Goal: Navigation & Orientation: Find specific page/section

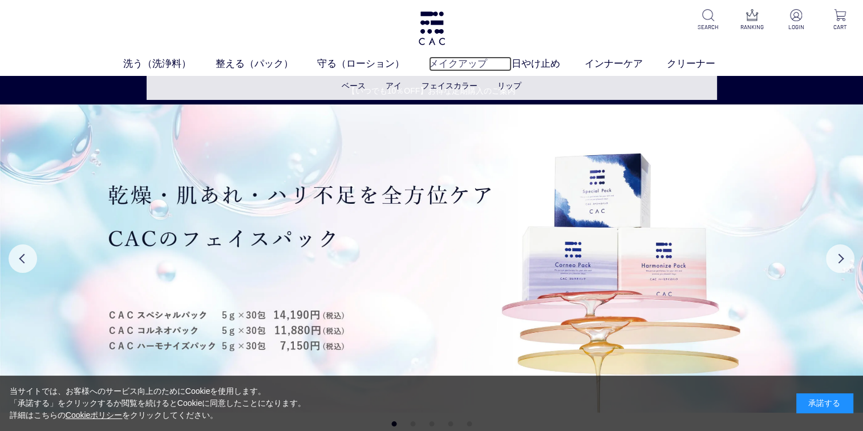
click at [452, 62] on link "メイクアップ" at bounding box center [470, 63] width 83 height 15
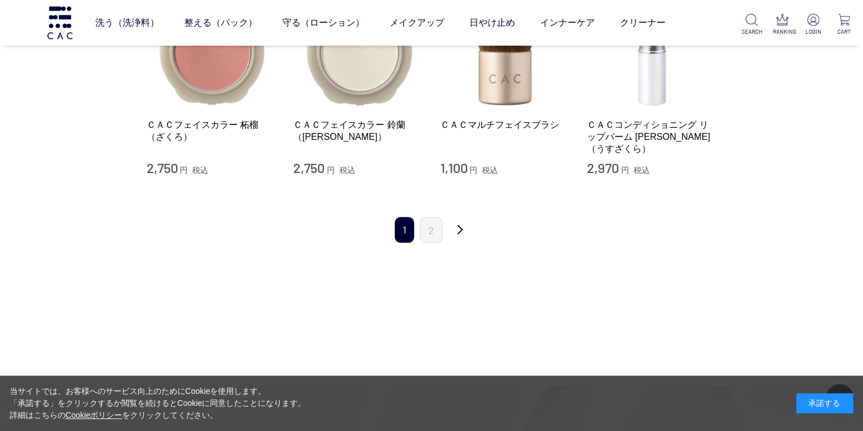
scroll to position [1083, 0]
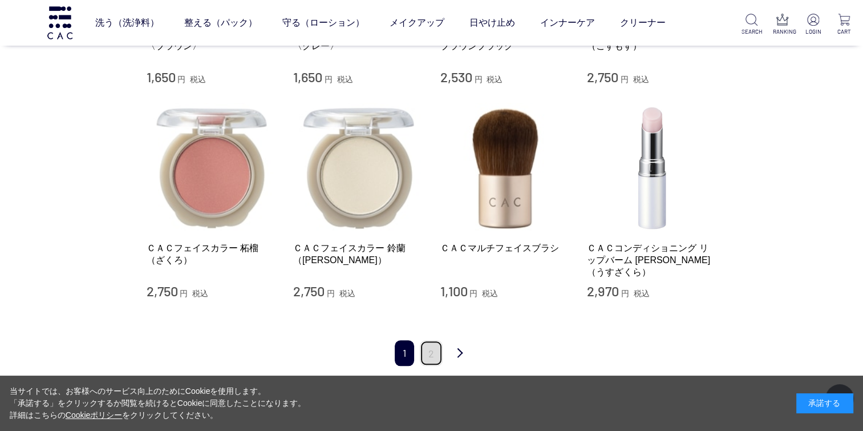
click at [432, 346] on link "2" at bounding box center [431, 353] width 23 height 26
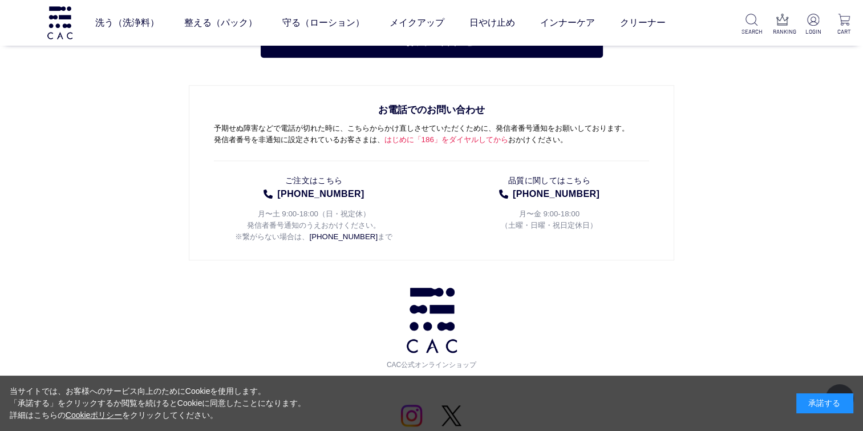
scroll to position [1083, 0]
